Goal: Task Accomplishment & Management: Use online tool/utility

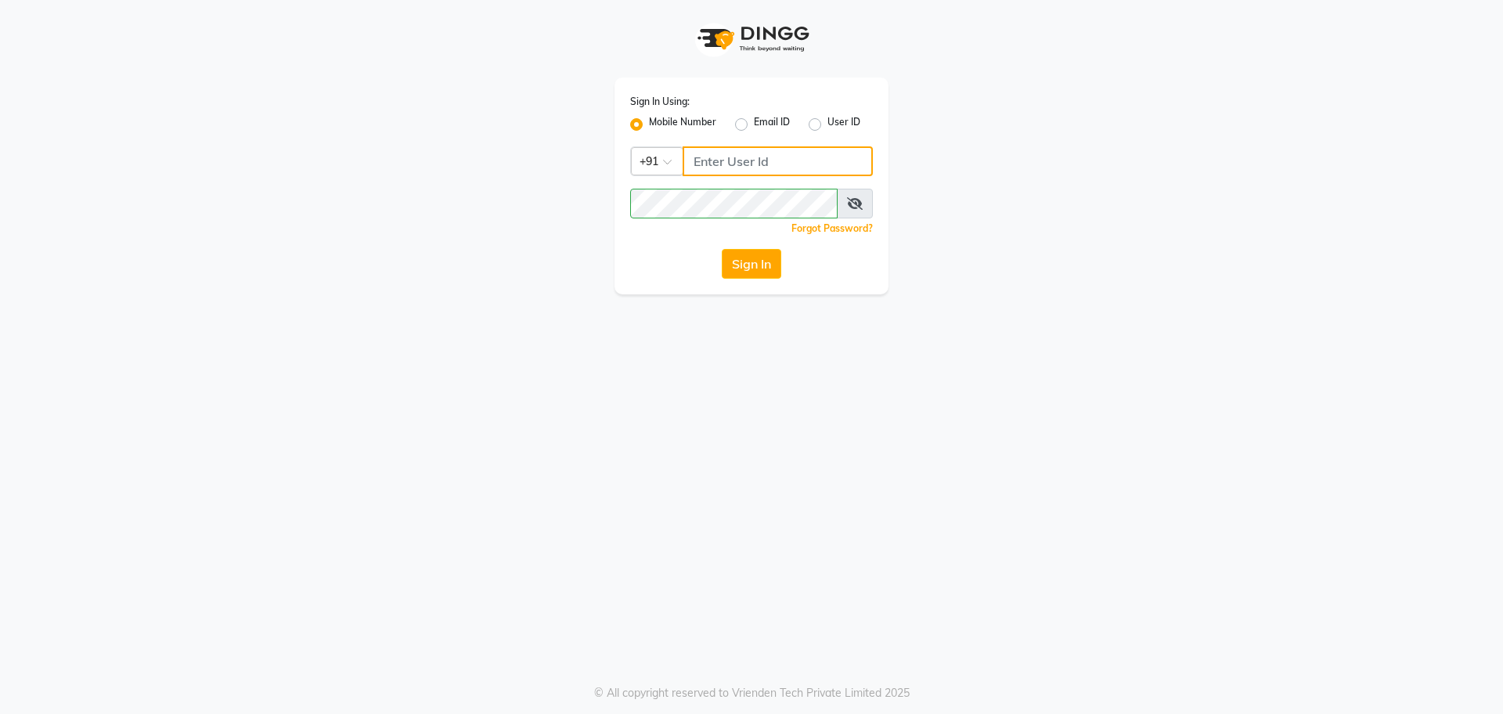
click at [713, 162] on input "Username" at bounding box center [778, 161] width 190 height 30
click at [779, 169] on input "Username" at bounding box center [778, 161] width 190 height 30
click at [750, 167] on input "Username" at bounding box center [778, 161] width 190 height 30
type input "9930289482"
click at [753, 263] on button "Sign In" at bounding box center [752, 264] width 60 height 30
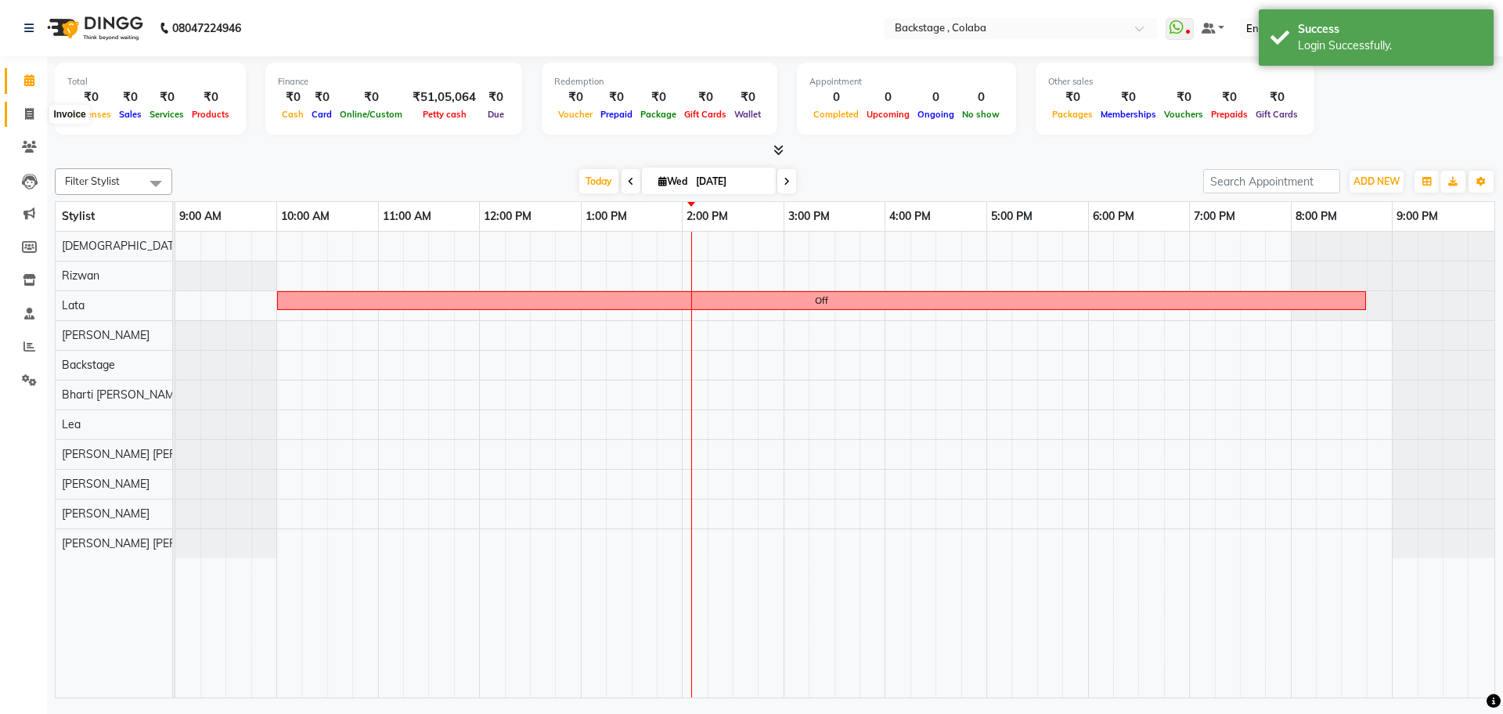
click at [32, 110] on icon at bounding box center [29, 114] width 9 height 12
select select "5451"
select select "service"
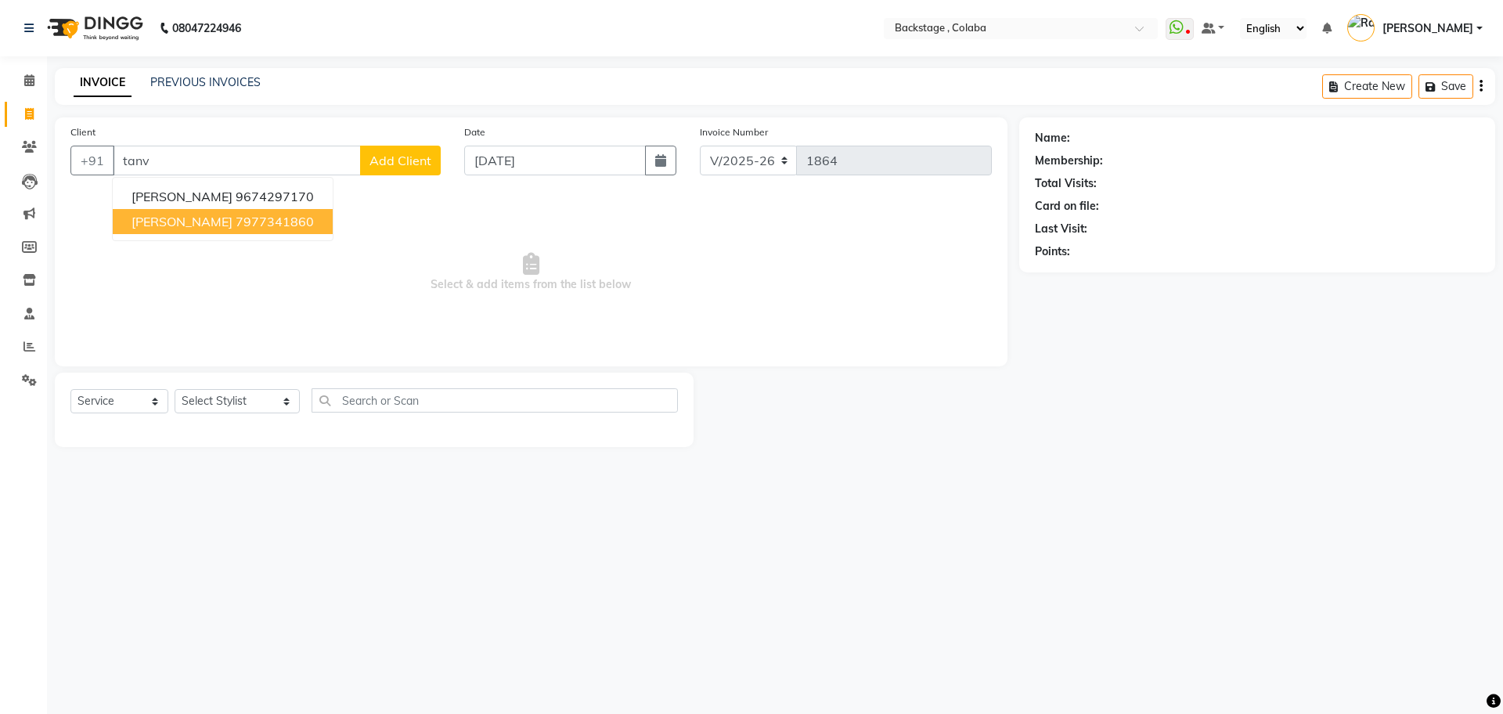
click at [189, 223] on span "[PERSON_NAME]" at bounding box center [182, 222] width 101 height 16
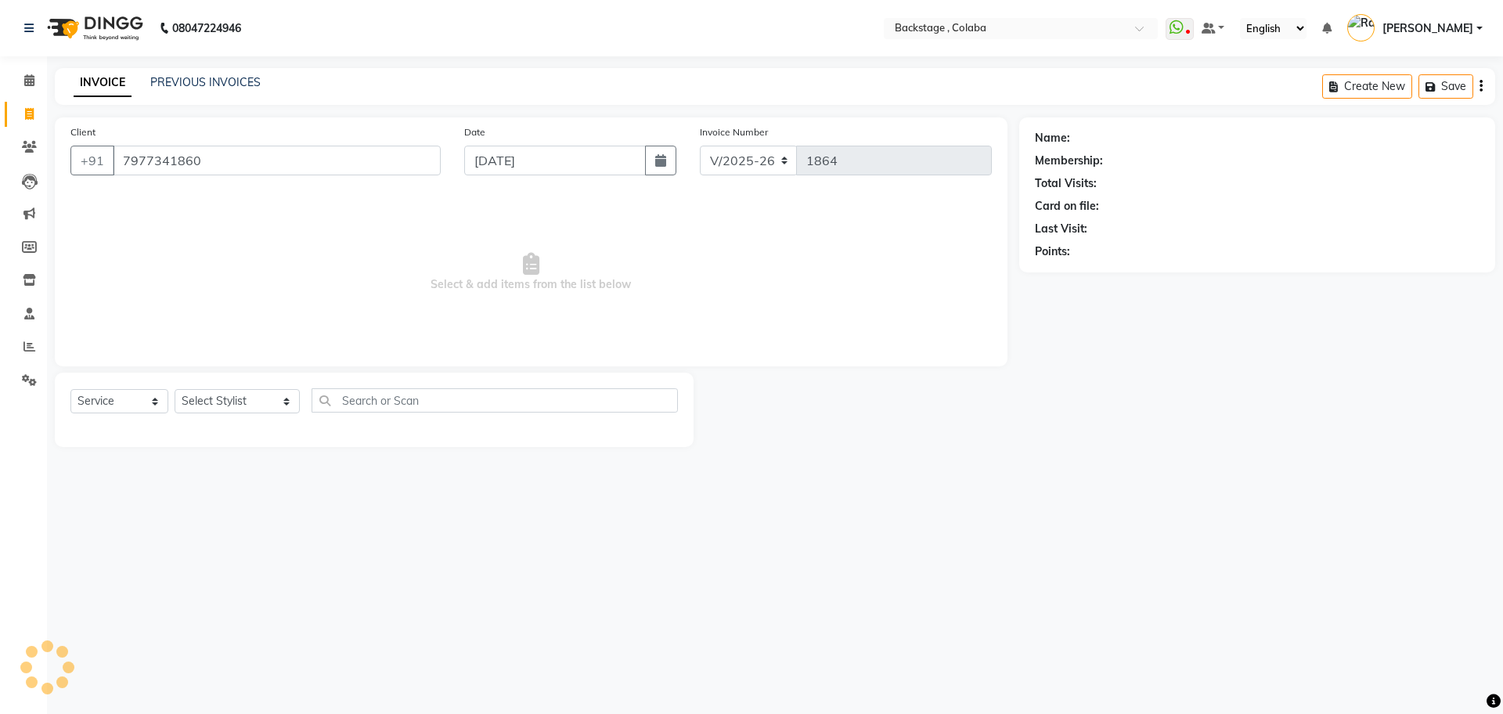
type input "7977341860"
click at [1156, 139] on link "[PERSON_NAME]" at bounding box center [1117, 138] width 88 height 16
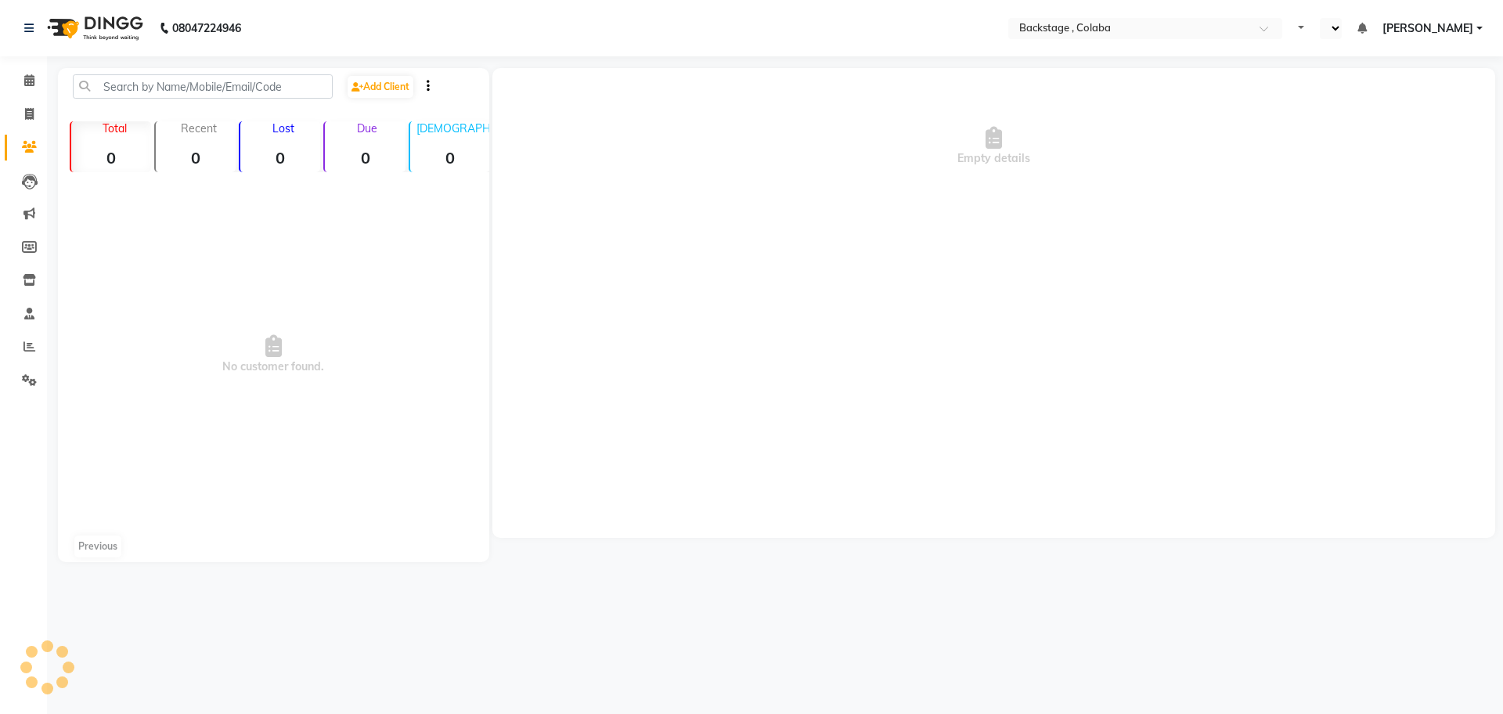
select select "en"
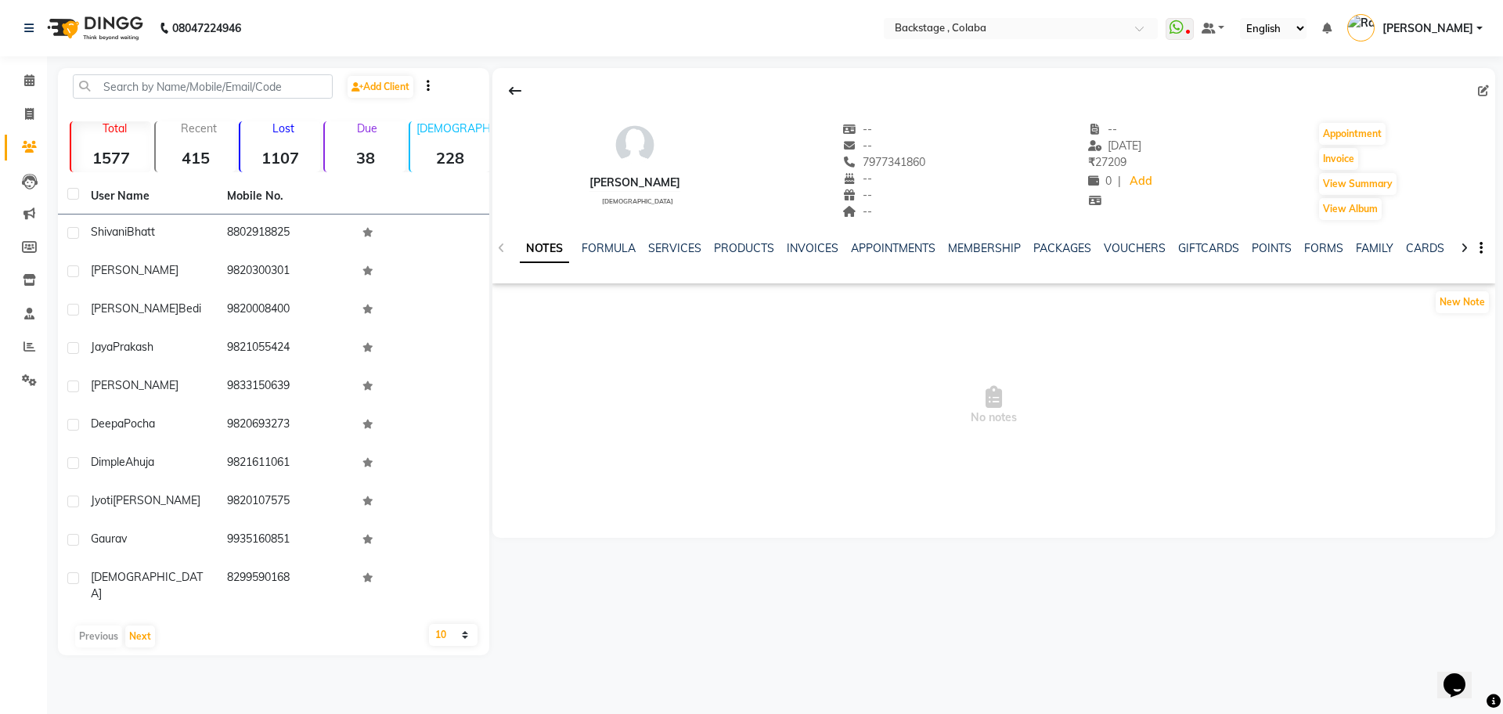
click at [690, 236] on div "NOTES FORMULA SERVICES PRODUCTS INVOICES APPOINTMENTS MEMBERSHIP PACKAGES VOUCH…" at bounding box center [994, 249] width 1003 height 54
click at [686, 241] on link "SERVICES" at bounding box center [674, 248] width 53 height 14
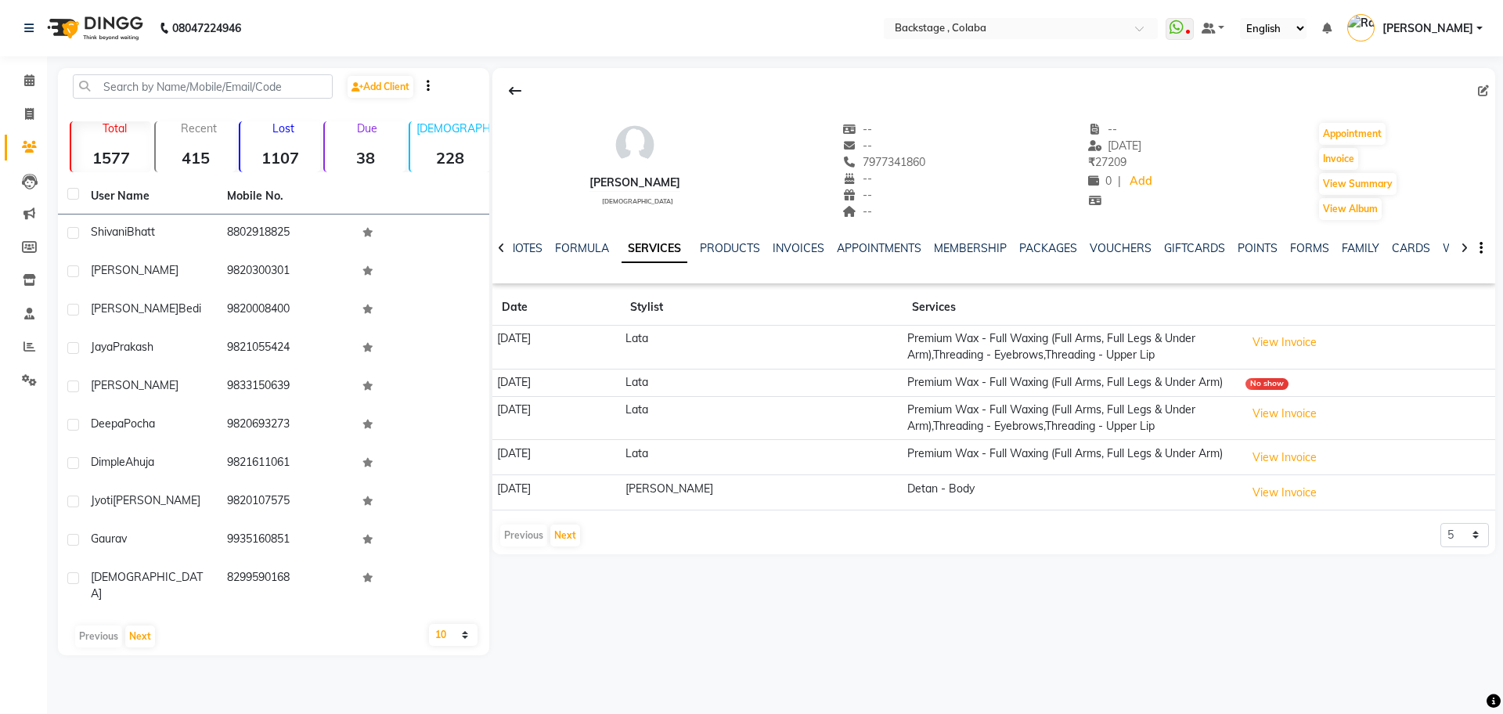
click at [1317, 321] on th at bounding box center [1368, 308] width 254 height 36
click at [1308, 349] on button "View Invoice" at bounding box center [1285, 342] width 78 height 24
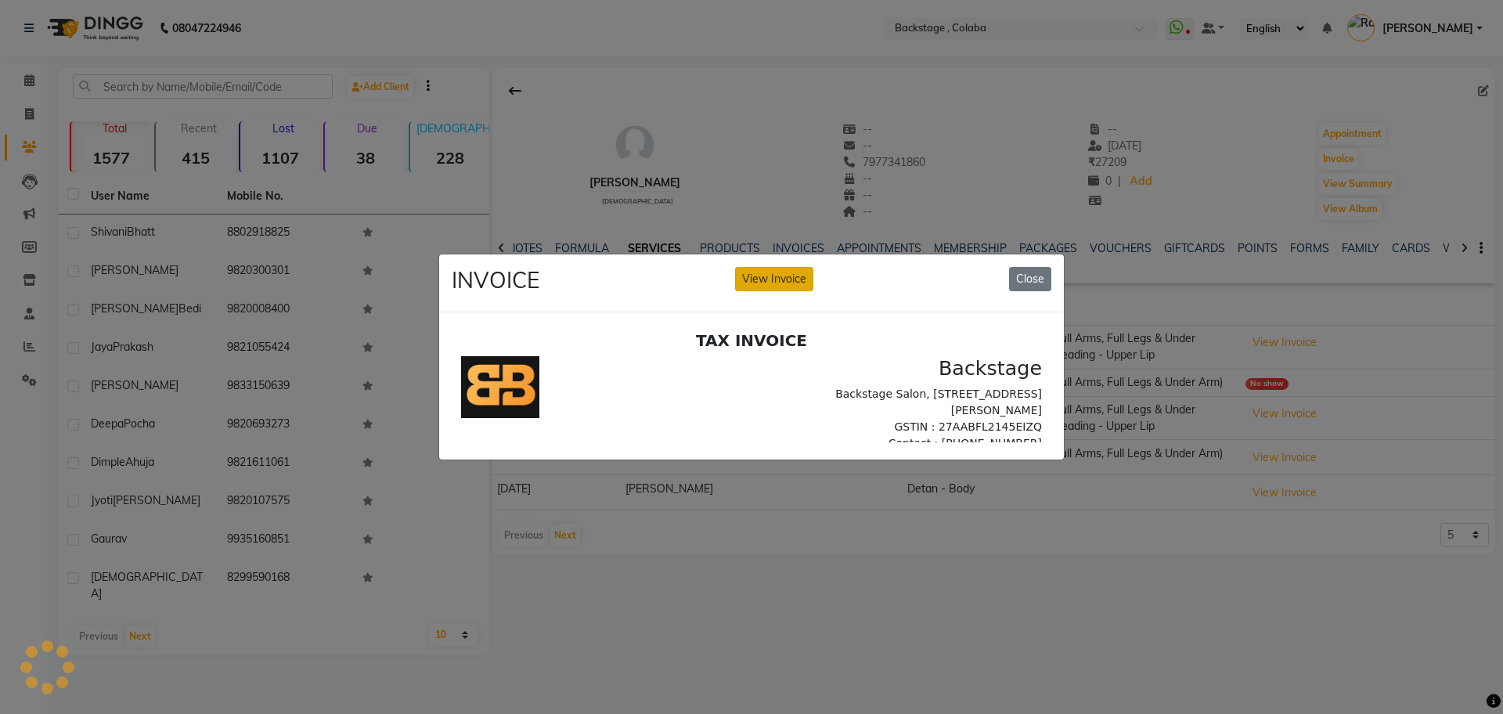
drag, startPoint x: 742, startPoint y: 262, endPoint x: 752, endPoint y: 271, distance: 12.7
click at [750, 269] on button "View Invoice" at bounding box center [774, 279] width 78 height 24
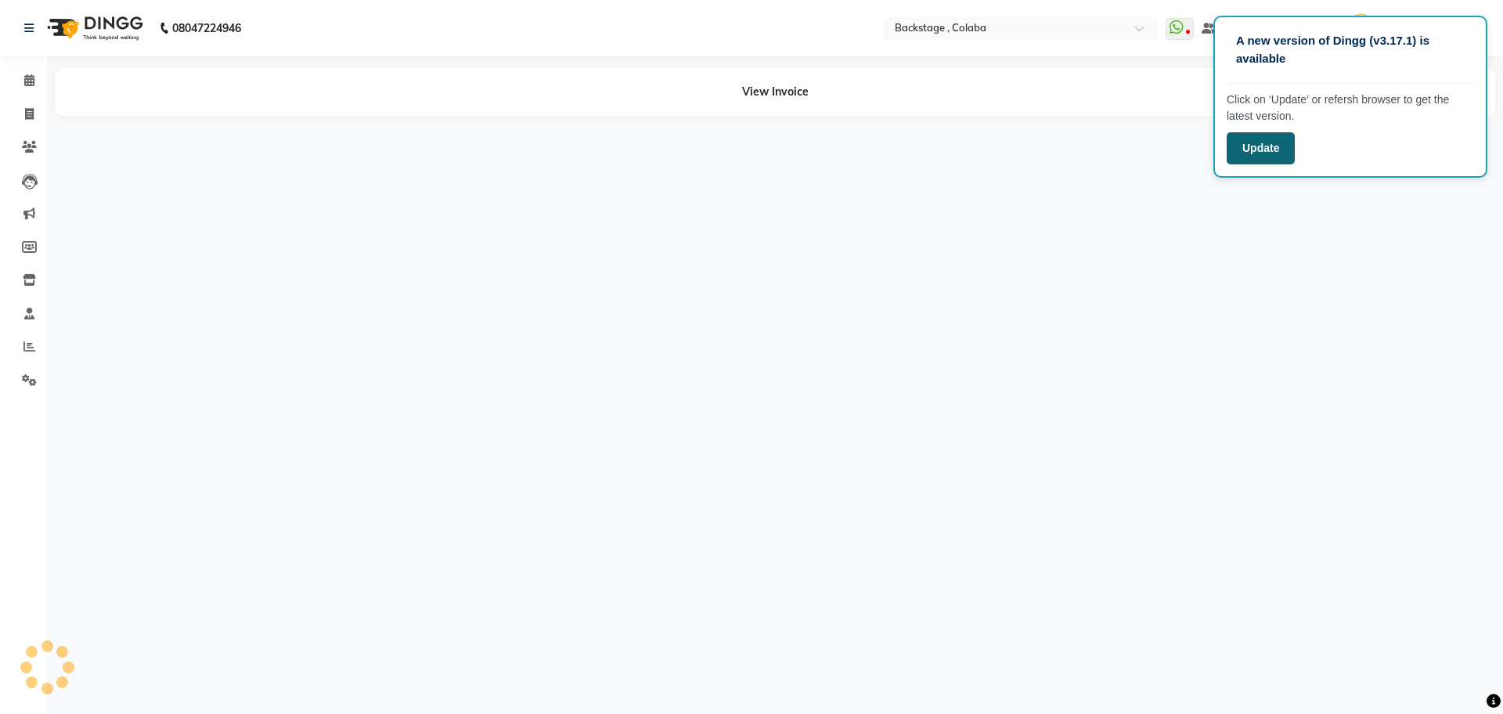
click at [1279, 149] on button "Update" at bounding box center [1261, 148] width 68 height 32
click at [1128, 270] on div "A new version of Dingg (v3.17.1) is available Click on ‘Update’ or refersh brow…" at bounding box center [751, 357] width 1503 height 714
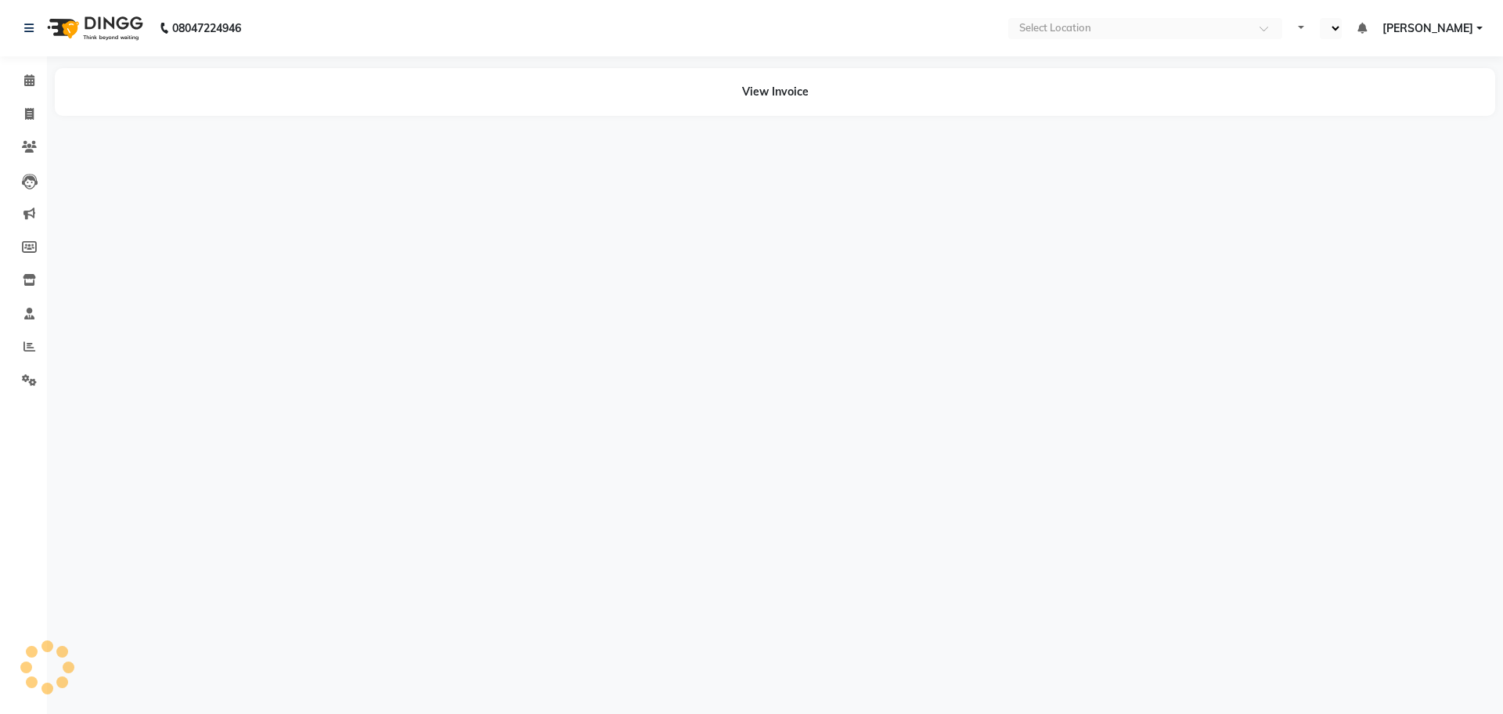
select select "en"
